Goal: Transaction & Acquisition: Download file/media

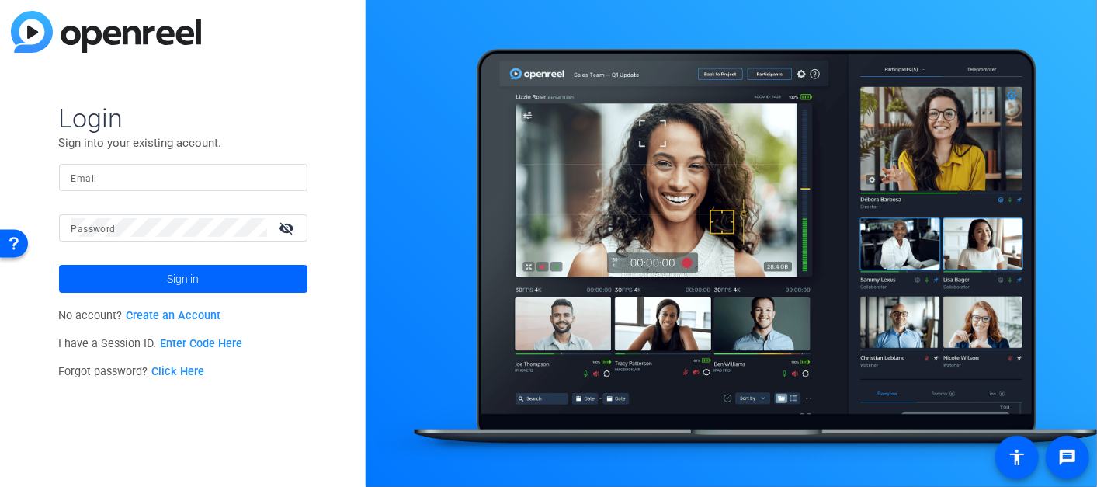
click at [159, 177] on input "Email" at bounding box center [183, 177] width 224 height 19
type input "[PERSON_NAME][EMAIL_ADDRESS][DOMAIN_NAME]"
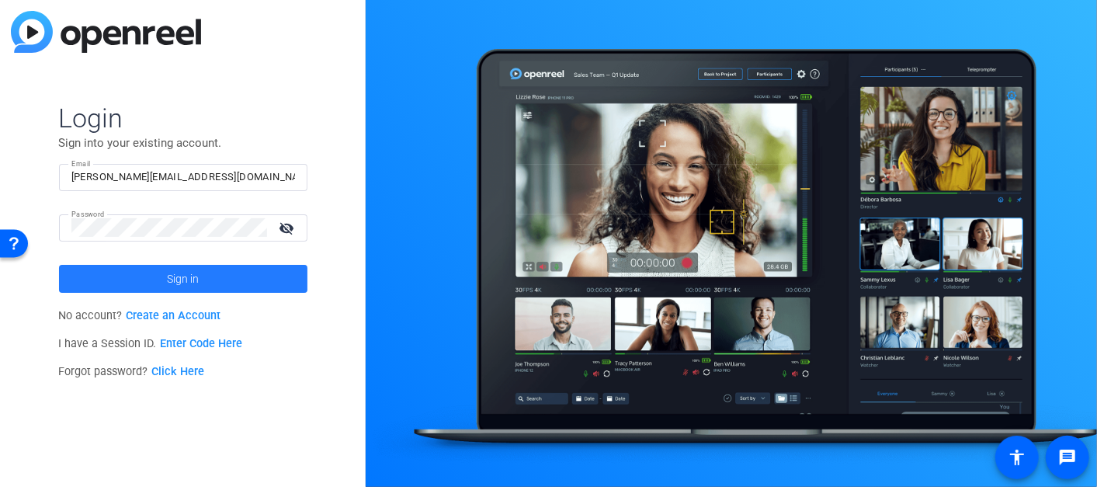
click at [133, 265] on span at bounding box center [183, 278] width 248 height 37
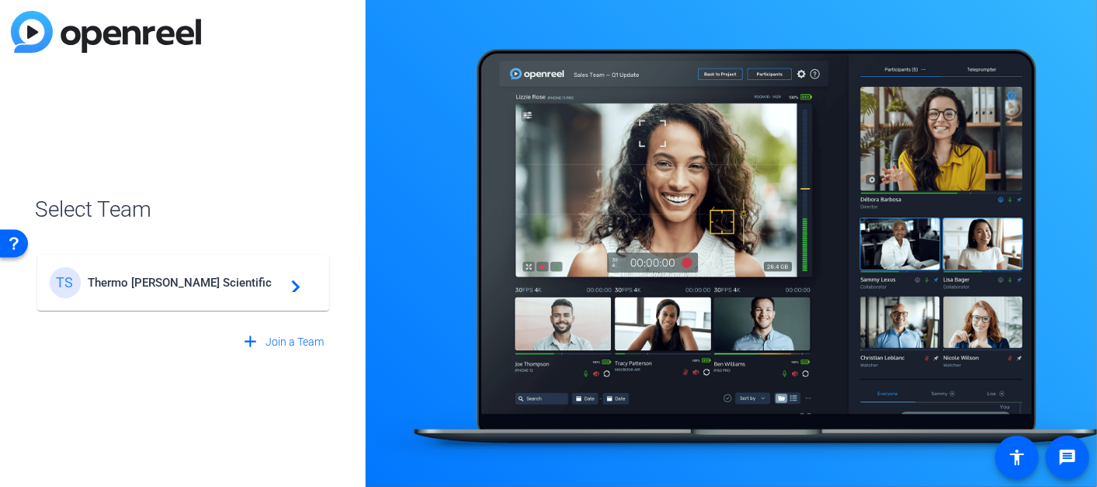
click at [135, 272] on div "TS Thermo [PERSON_NAME] Scientific navigate_next" at bounding box center [183, 282] width 267 height 31
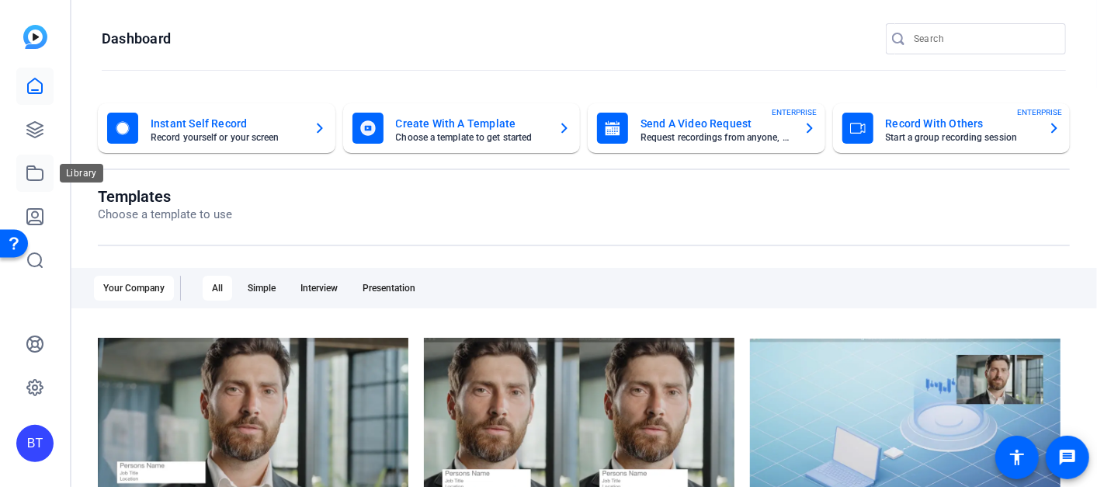
click at [40, 164] on icon at bounding box center [35, 173] width 19 height 19
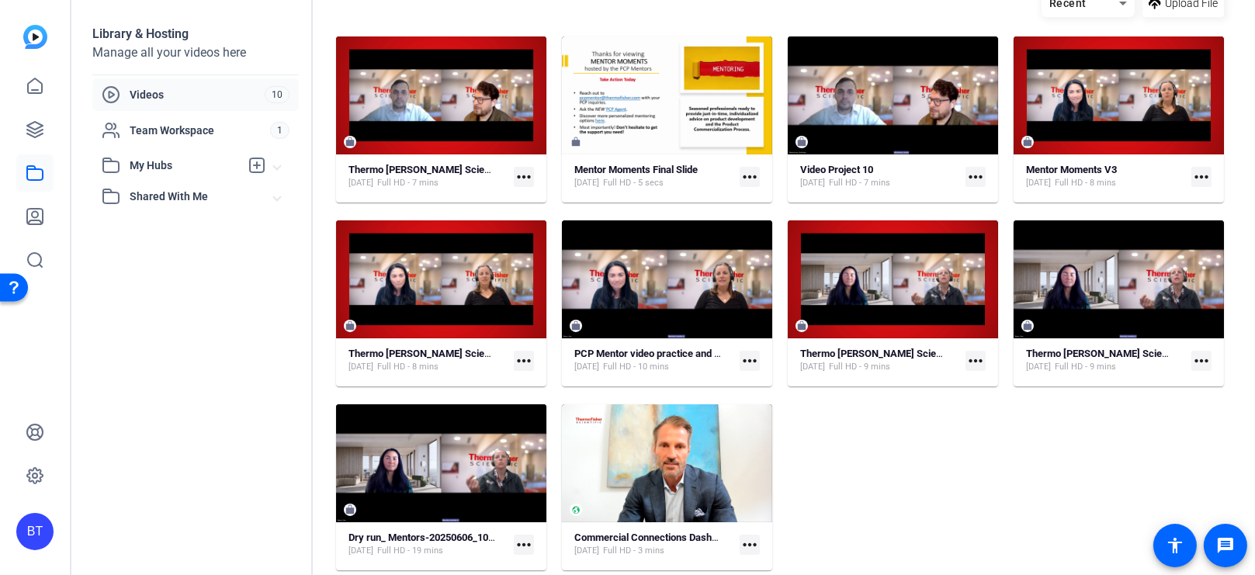
scroll to position [88, 0]
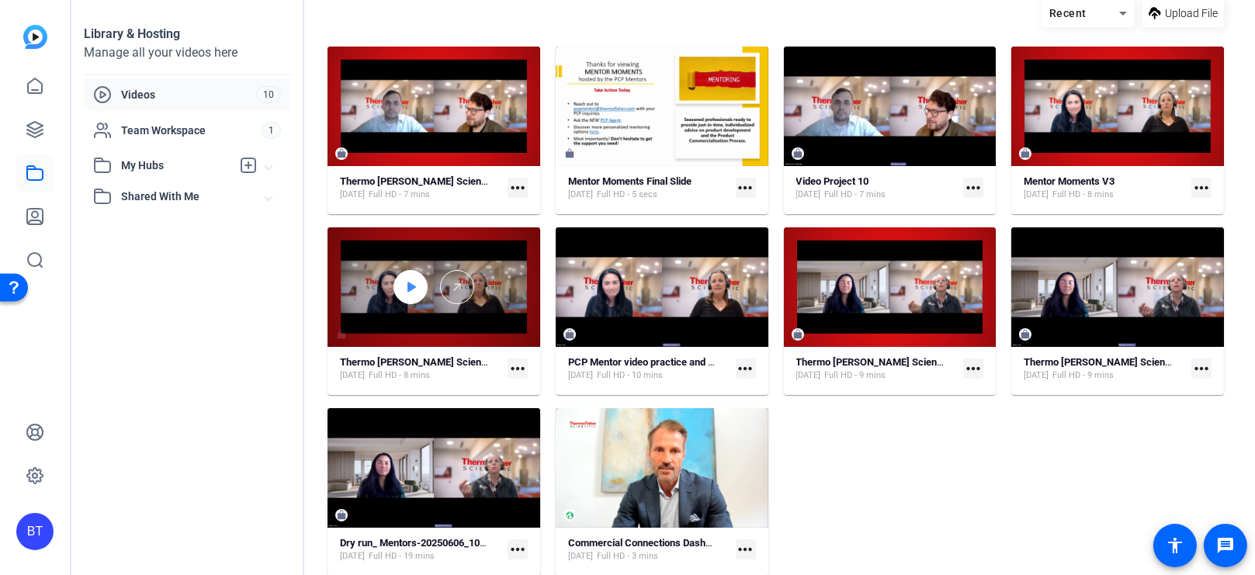
click at [419, 281] on div at bounding box center [410, 287] width 34 height 34
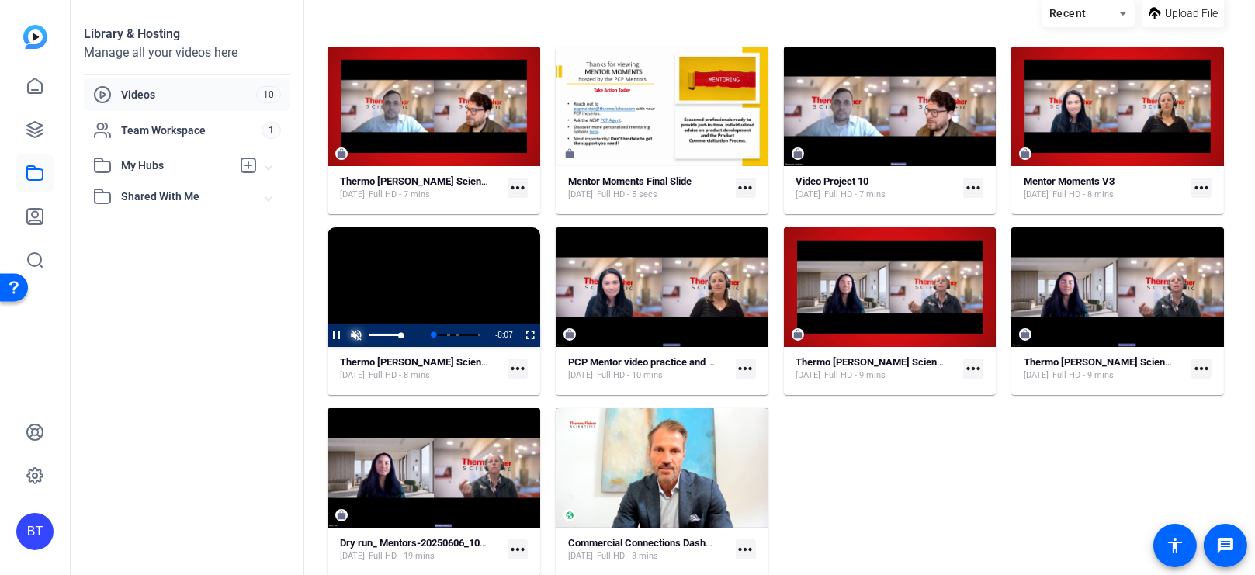
click at [356, 335] on span "Video Player" at bounding box center [356, 335] width 19 height 0
drag, startPoint x: 400, startPoint y: 335, endPoint x: 422, endPoint y: 339, distance: 22.8
click at [422, 339] on div "Mute 100%" at bounding box center [386, 335] width 78 height 23
drag, startPoint x: 400, startPoint y: 332, endPoint x: 433, endPoint y: 334, distance: 32.7
click at [433, 334] on div "Pause Mute 100% Current Time 0:15 / Duration 8:19 Loaded : 12.16% 0:00 0:15 Men…" at bounding box center [433, 335] width 213 height 23
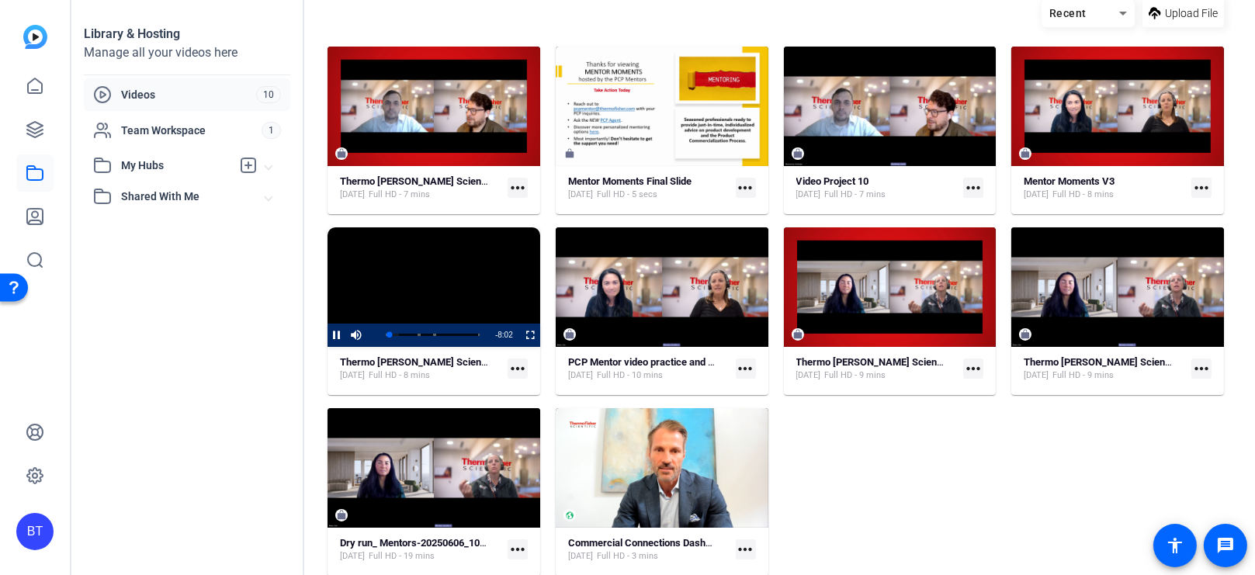
click at [996, 486] on div "Thermo [PERSON_NAME] Scientific (2025) Simple (51340) [DATE] Full HD - 7 mins m…" at bounding box center [775, 310] width 896 height 527
click at [520, 367] on mat-icon "more_horiz" at bounding box center [518, 369] width 20 height 20
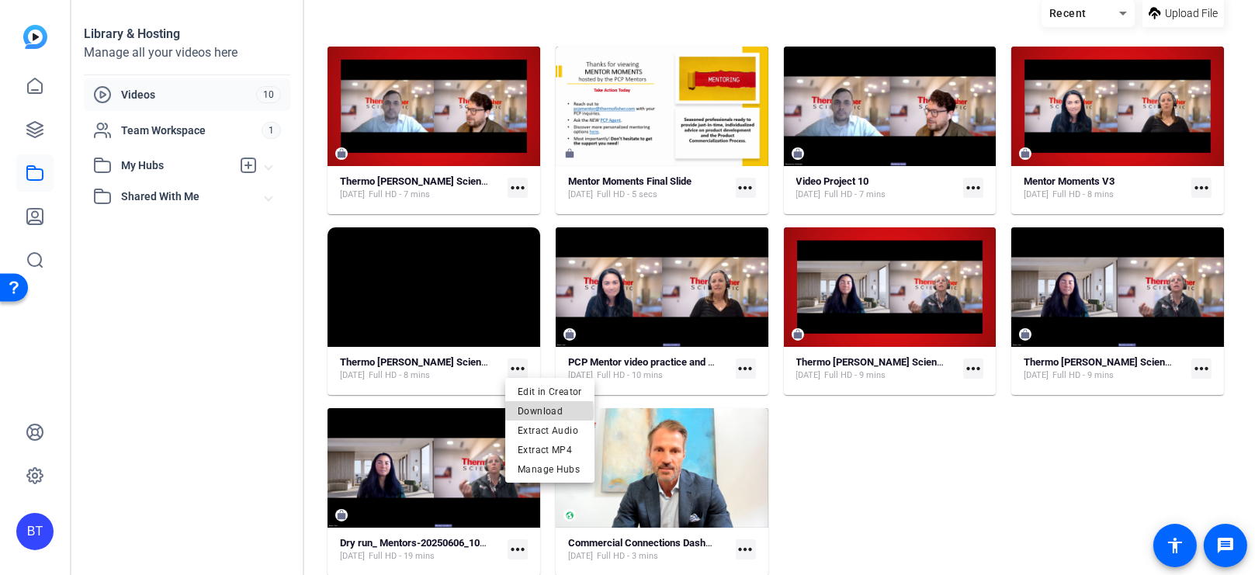
click at [537, 411] on span "Download" at bounding box center [550, 410] width 64 height 19
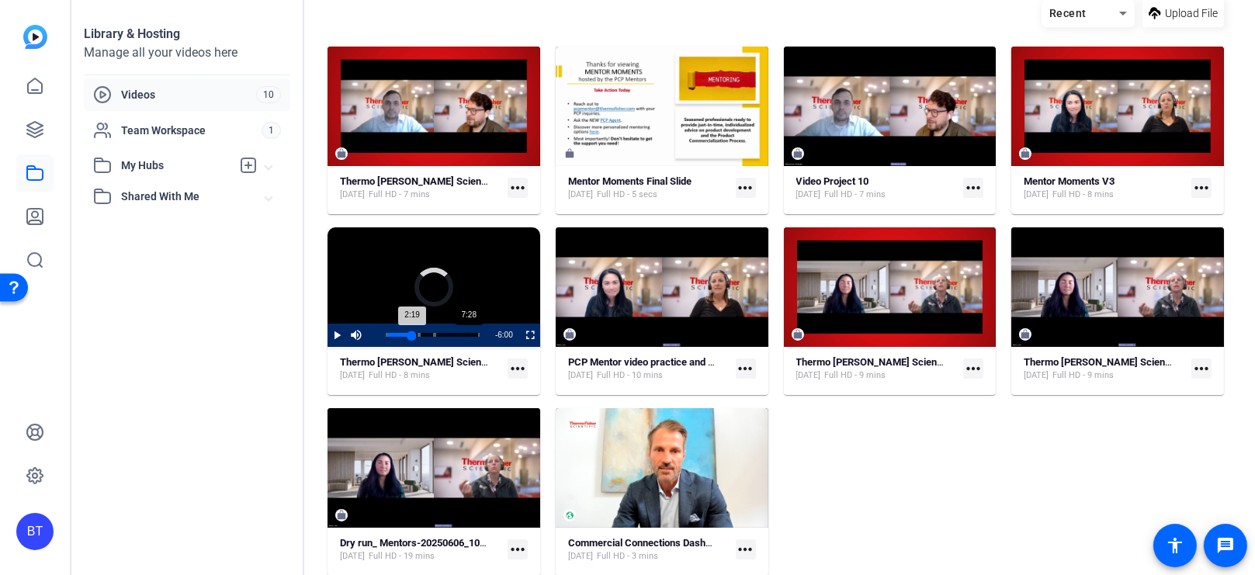
drag, startPoint x: 404, startPoint y: 331, endPoint x: 468, endPoint y: 337, distance: 63.9
click at [468, 337] on div "Loaded : 0.00% 7:28 2:19 Mentor Moments with [PERSON_NAME] (00:00) TIP4 (02:56)…" at bounding box center [432, 335] width 109 height 23
